Goal: Find specific page/section: Find specific page/section

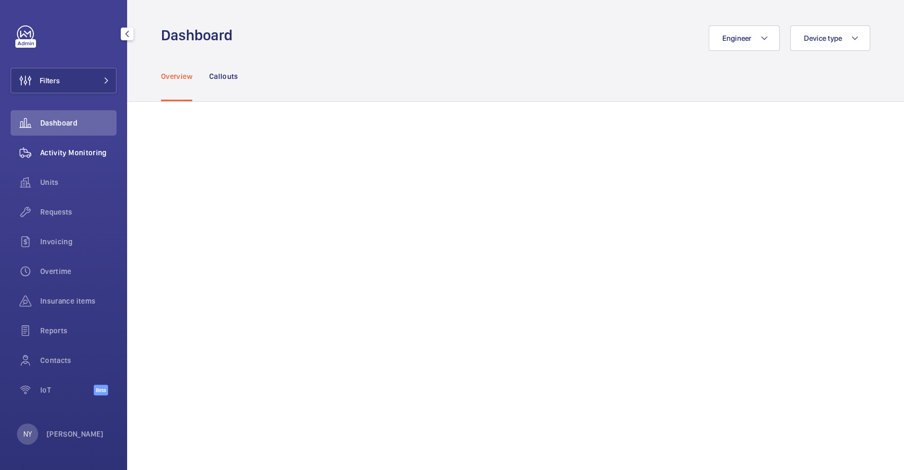
click at [58, 163] on div "Activity Monitoring" at bounding box center [64, 152] width 106 height 25
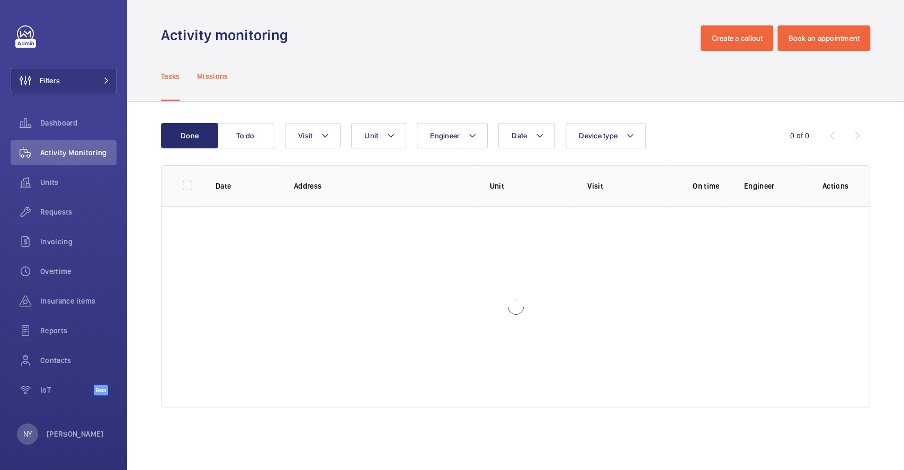
click at [218, 77] on p "Missions" at bounding box center [212, 76] width 31 height 11
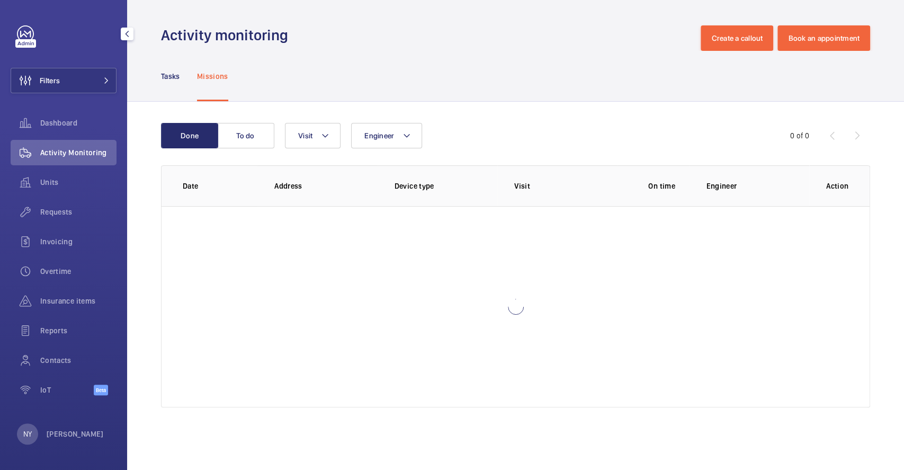
click at [64, 66] on div "Filters Dashboard Activity Monitoring Units Requests Invoicing Overtime Insuran…" at bounding box center [64, 215] width 106 height 381
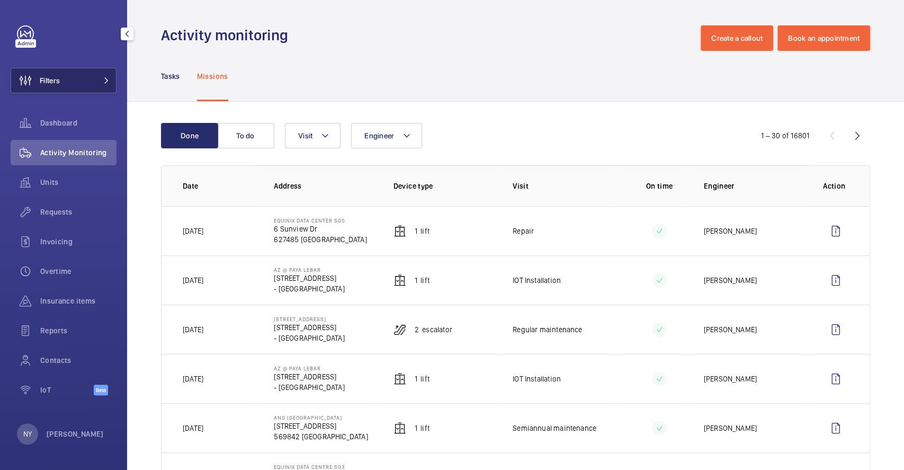
click at [73, 73] on button "Filters" at bounding box center [64, 80] width 106 height 25
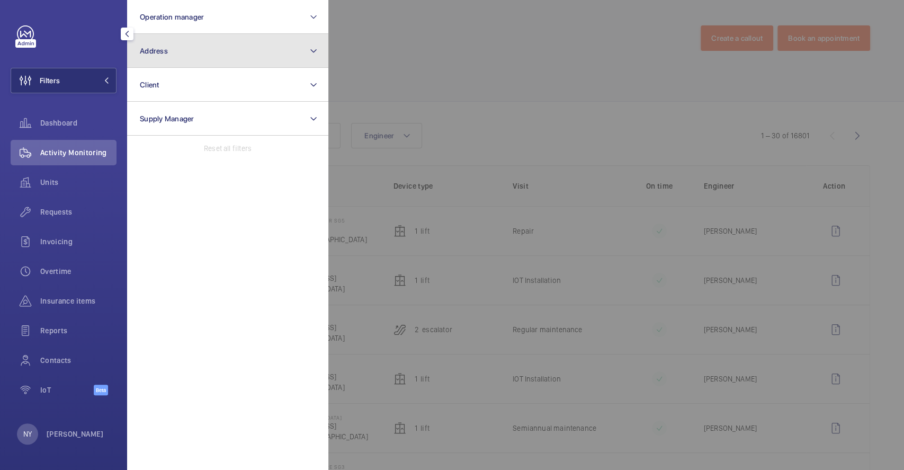
click at [187, 43] on button "Address" at bounding box center [227, 51] width 201 height 34
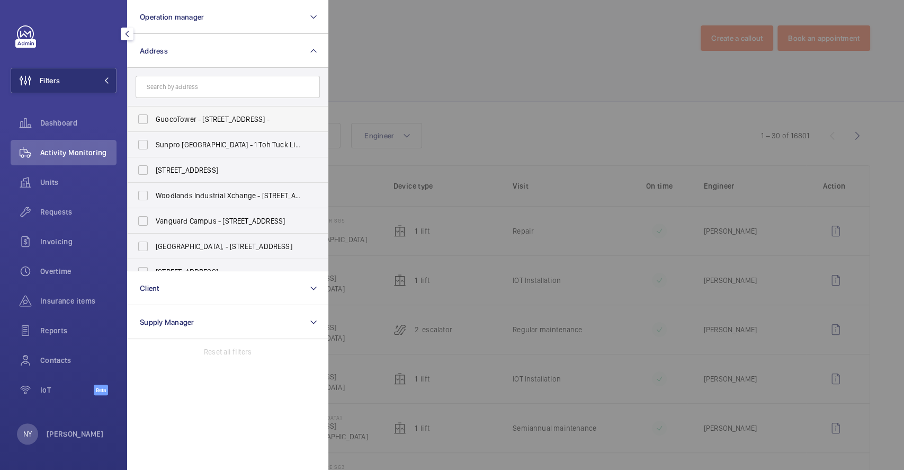
type input "1"
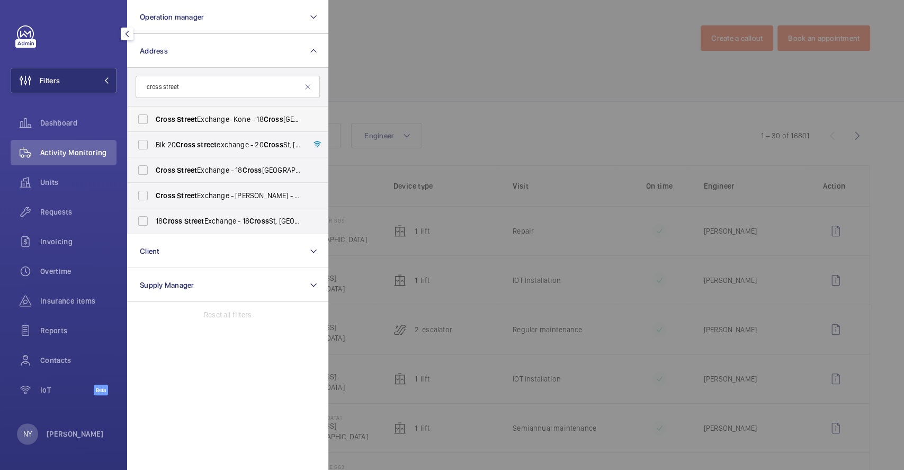
type input "cross street"
click at [191, 117] on span "Street" at bounding box center [187, 119] width 20 height 8
click at [154, 117] on input "Cross Street Exchange- Kone - [STREET_ADDRESS]" at bounding box center [142, 119] width 21 height 21
checkbox input "true"
click at [199, 140] on span "street" at bounding box center [207, 144] width 20 height 8
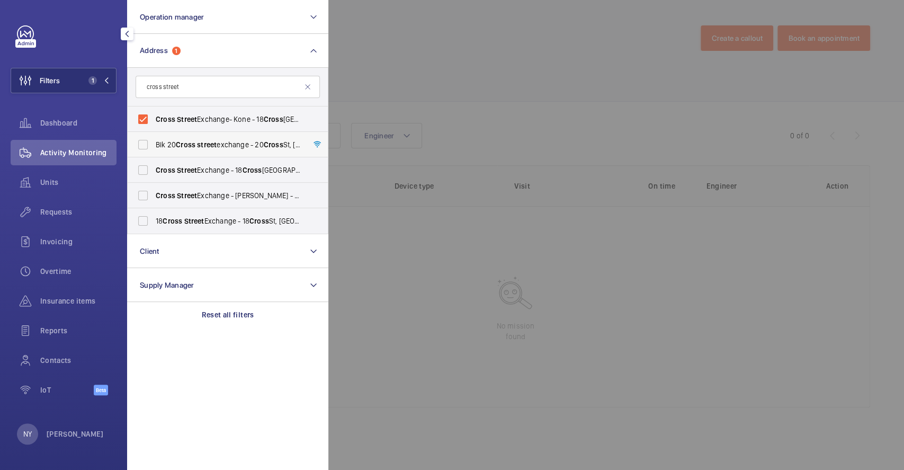
click at [154, 139] on input "Blk [STREET_ADDRESS][GEOGRAPHIC_DATA] - [STREET_ADDRESS] -" at bounding box center [142, 144] width 21 height 21
checkbox input "true"
click at [199, 175] on span "[GEOGRAPHIC_DATA] - [STREET_ADDRESS]" at bounding box center [229, 170] width 146 height 11
click at [154, 175] on input "[GEOGRAPHIC_DATA] - [STREET_ADDRESS]" at bounding box center [142, 169] width 21 height 21
checkbox input "true"
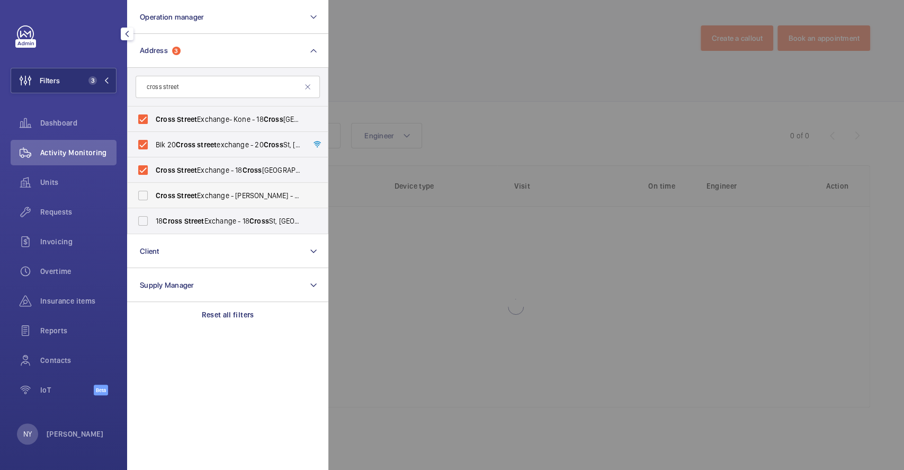
click at [200, 191] on span "Cross Street Exchange - [PERSON_NAME] - [STREET_ADDRESS]" at bounding box center [229, 195] width 146 height 11
click at [154, 191] on input "Cross Street Exchange - [PERSON_NAME] - [STREET_ADDRESS]" at bounding box center [142, 195] width 21 height 21
checkbox input "true"
click at [197, 228] on label "[STREET_ADDRESS] - [STREET_ADDRESS] -" at bounding box center [220, 220] width 184 height 25
click at [154, 228] on input "[STREET_ADDRESS] - [STREET_ADDRESS] -" at bounding box center [142, 220] width 21 height 21
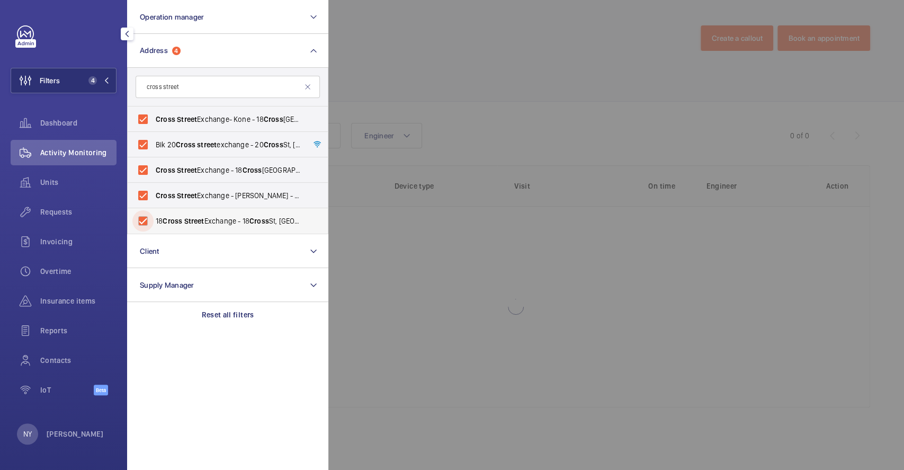
checkbox input "true"
click at [455, 84] on div at bounding box center [780, 235] width 904 height 470
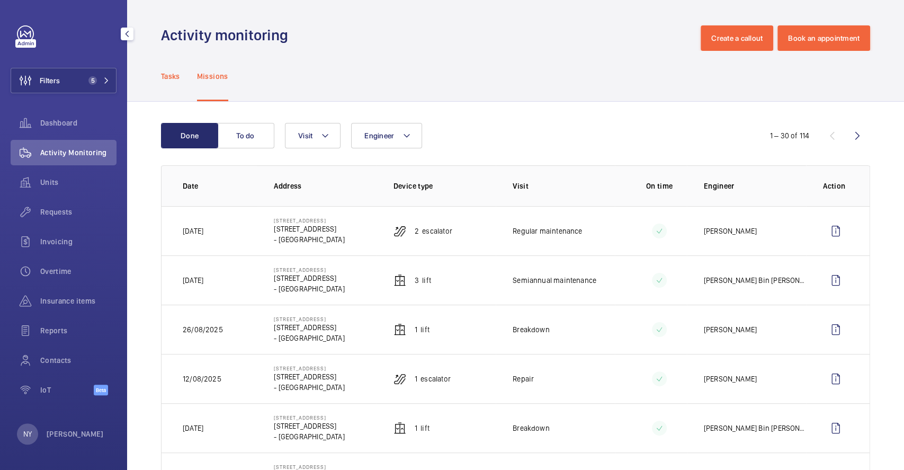
click at [161, 81] on p "Tasks" at bounding box center [170, 76] width 19 height 11
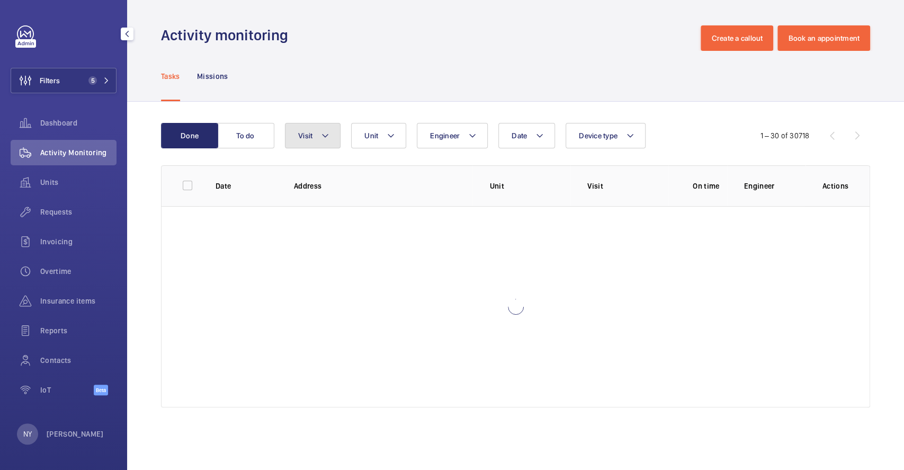
click at [322, 123] on button "Visit" at bounding box center [313, 135] width 56 height 25
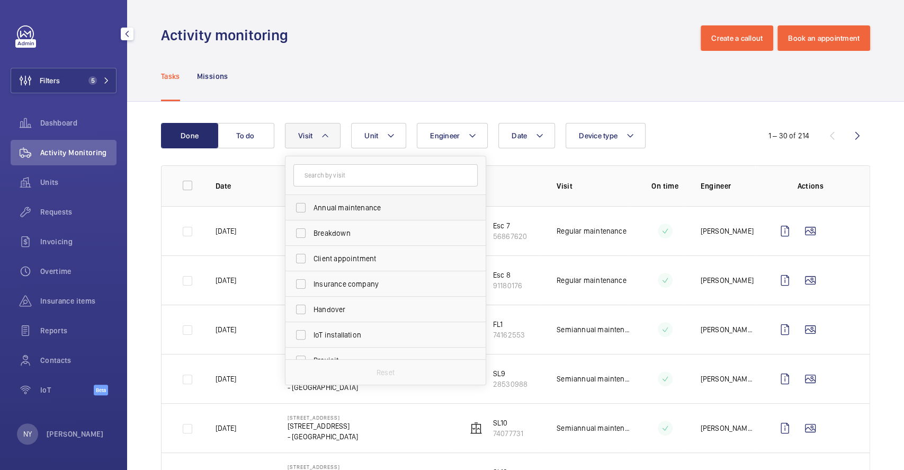
click at [353, 211] on span "Annual maintenance" at bounding box center [386, 207] width 146 height 11
click at [311, 211] on input "Annual maintenance" at bounding box center [300, 207] width 21 height 21
checkbox input "true"
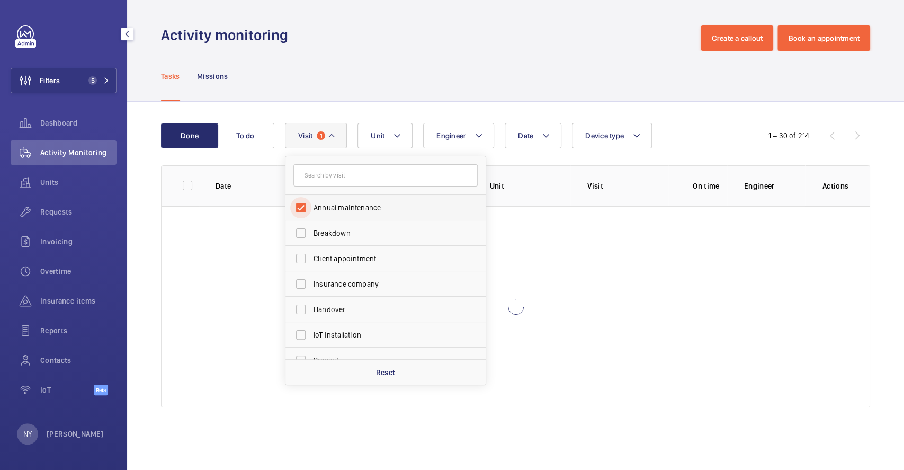
scroll to position [166, 0]
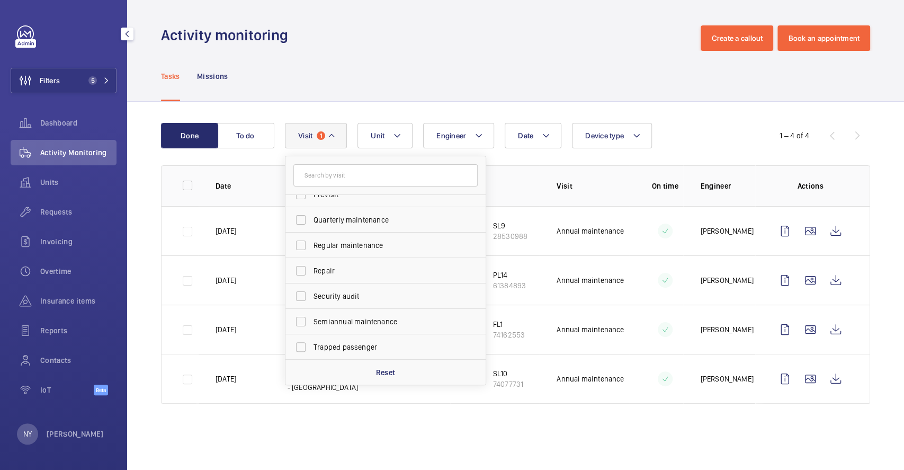
click at [353, 213] on label "Quarterly maintenance" at bounding box center [377, 219] width 184 height 25
click at [311, 213] on input "Quarterly maintenance" at bounding box center [300, 219] width 21 height 21
checkbox input "true"
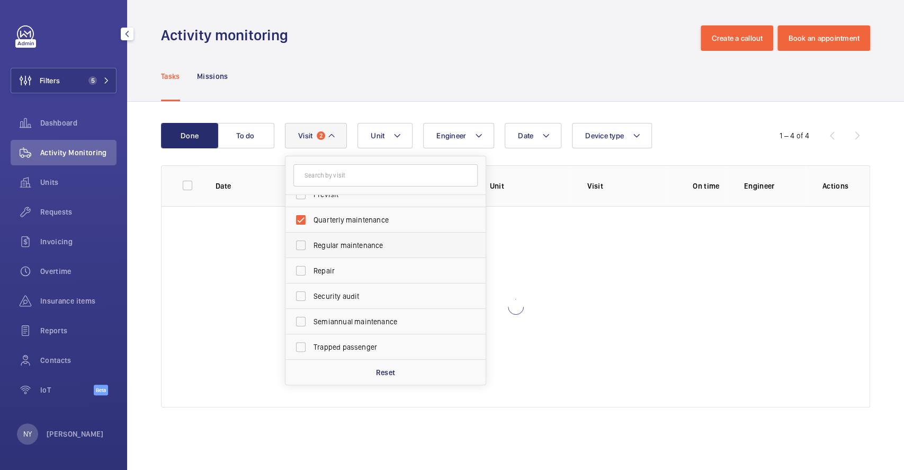
click at [356, 245] on span "Regular maintenance" at bounding box center [386, 245] width 146 height 11
click at [311, 245] on input "Regular maintenance" at bounding box center [300, 245] width 21 height 21
checkbox input "true"
click at [358, 321] on span "Semiannual maintenance" at bounding box center [386, 321] width 146 height 11
click at [311, 321] on input "Semiannual maintenance" at bounding box center [300, 321] width 21 height 21
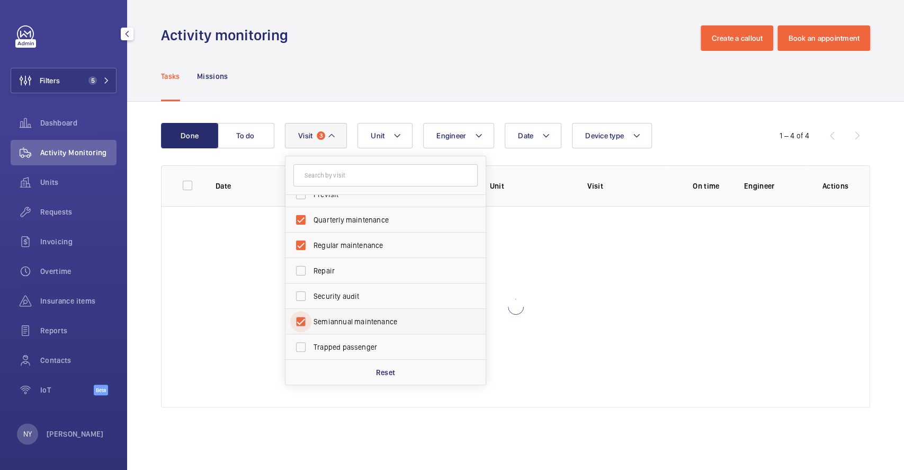
checkbox input "true"
click at [401, 88] on div "Tasks Missions" at bounding box center [515, 76] width 709 height 50
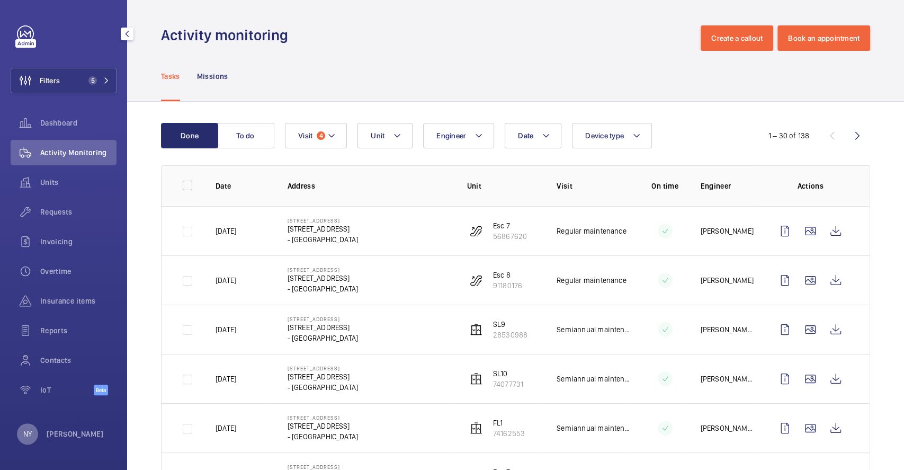
click at [37, 437] on div "NY" at bounding box center [27, 433] width 21 height 21
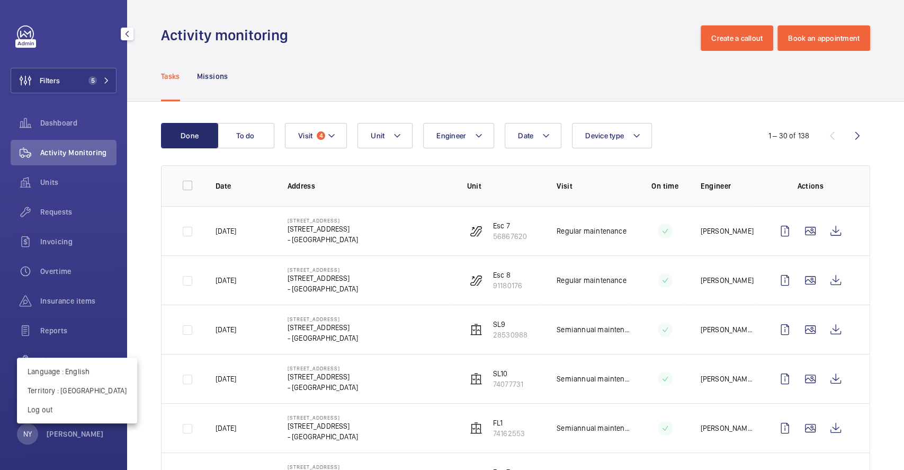
click at [59, 420] on div "Language : English Territory : Singapour Log out" at bounding box center [77, 390] width 120 height 66
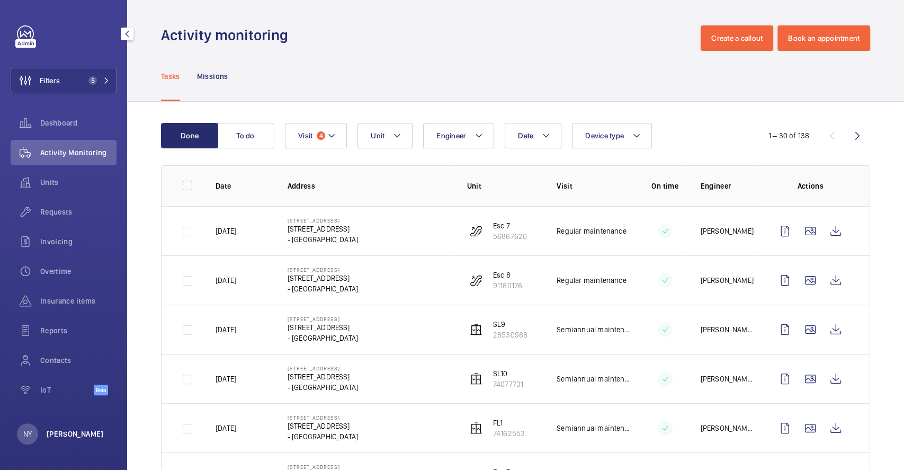
click at [59, 434] on p "[PERSON_NAME]" at bounding box center [75, 433] width 57 height 11
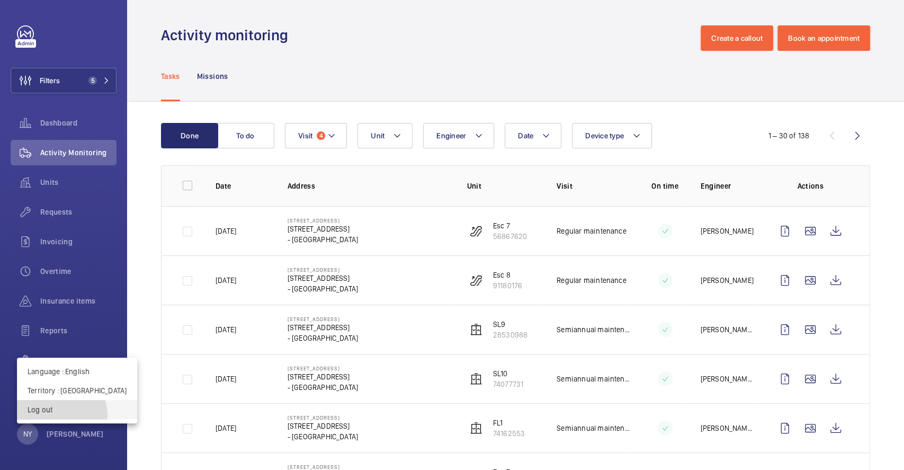
click at [61, 415] on button "Log out" at bounding box center [77, 409] width 120 height 19
